Goal: Transaction & Acquisition: Purchase product/service

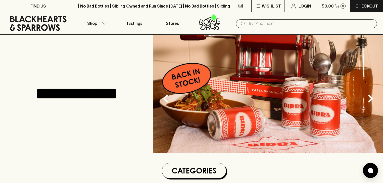
scroll to position [126, 0]
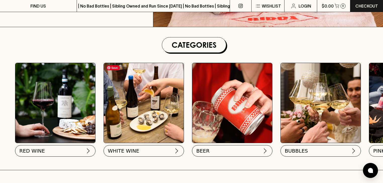
click at [148, 124] on img at bounding box center [144, 103] width 80 height 80
click at [142, 149] on button "WHITE WINE" at bounding box center [143, 150] width 80 height 12
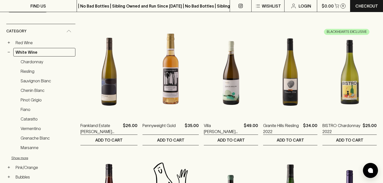
scroll to position [74, 0]
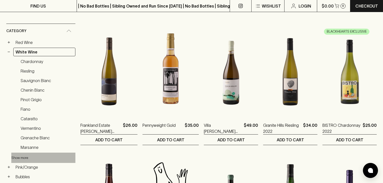
click at [26, 155] on button "Show more" at bounding box center [44, 158] width 66 height 10
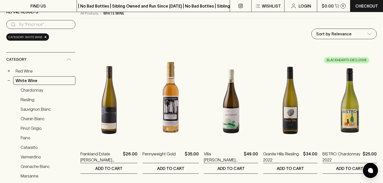
scroll to position [0, 0]
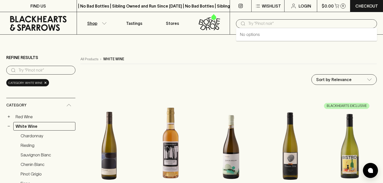
click at [254, 20] on input "text" at bounding box center [310, 24] width 125 height 8
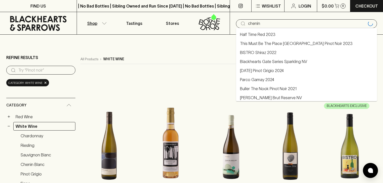
type input "chenin"
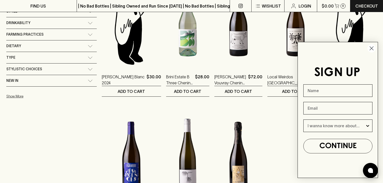
scroll to position [124, 0]
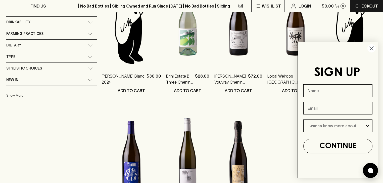
click at [371, 47] on circle "Close dialog" at bounding box center [372, 48] width 8 height 8
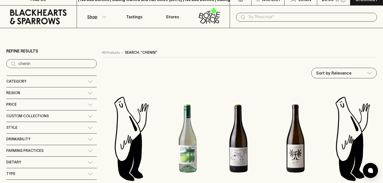
scroll to position [0, 0]
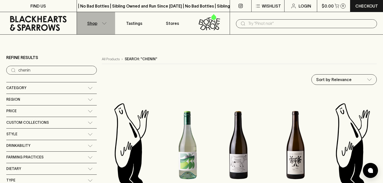
click at [97, 21] on p "Shop" at bounding box center [92, 23] width 10 height 6
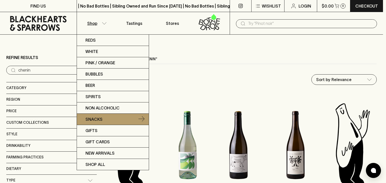
click at [122, 122] on link "Snacks" at bounding box center [113, 119] width 72 height 11
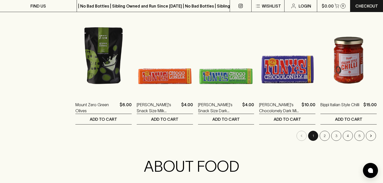
scroll to position [510, 0]
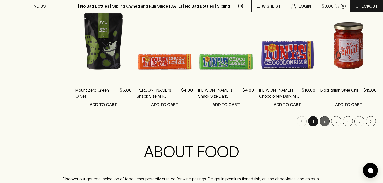
click at [328, 121] on button "2" at bounding box center [325, 121] width 10 height 10
